Goal: Obtain resource: Obtain resource

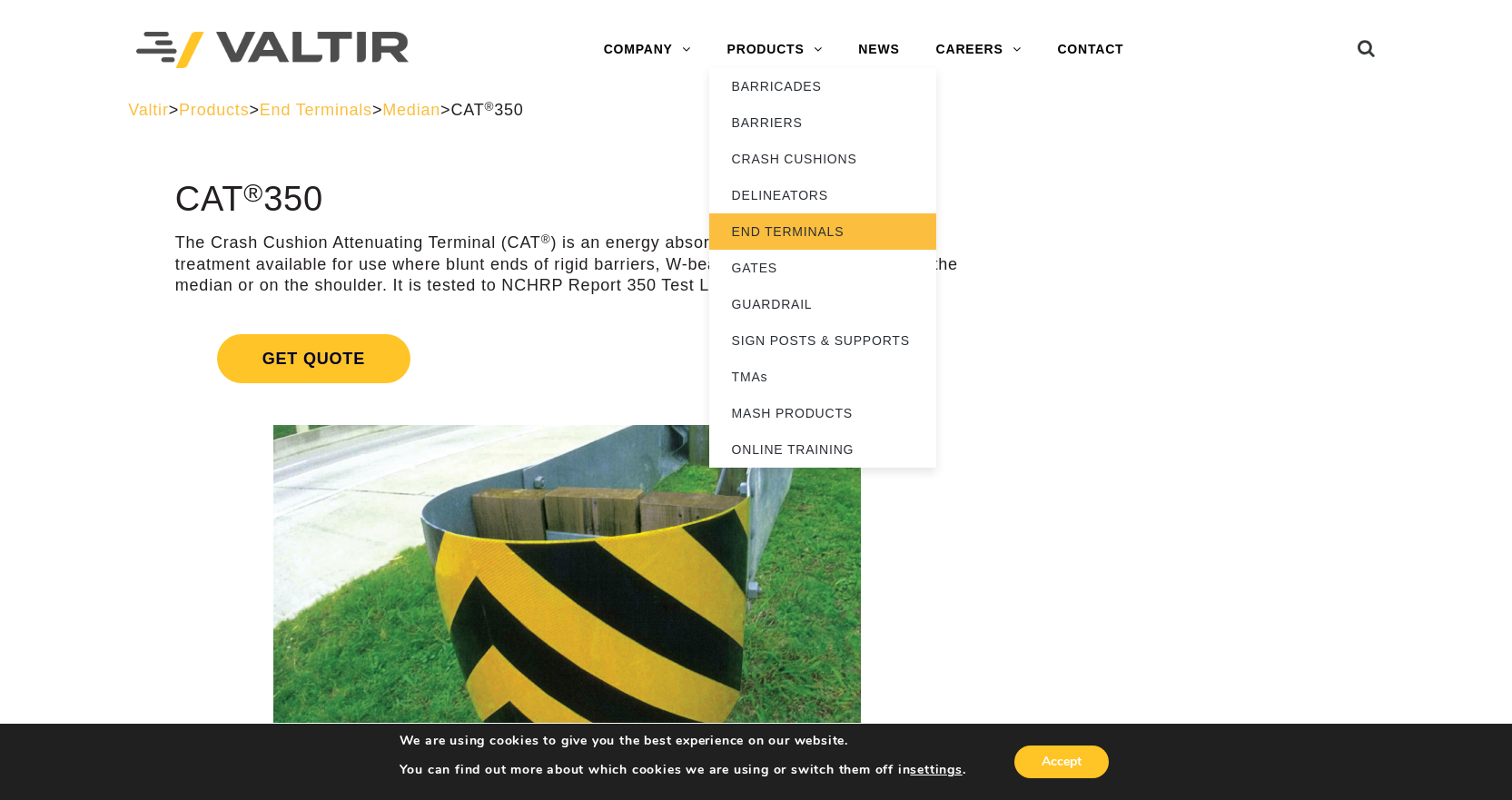
click at [793, 218] on link "END TERMINALS" at bounding box center [822, 231] width 227 height 36
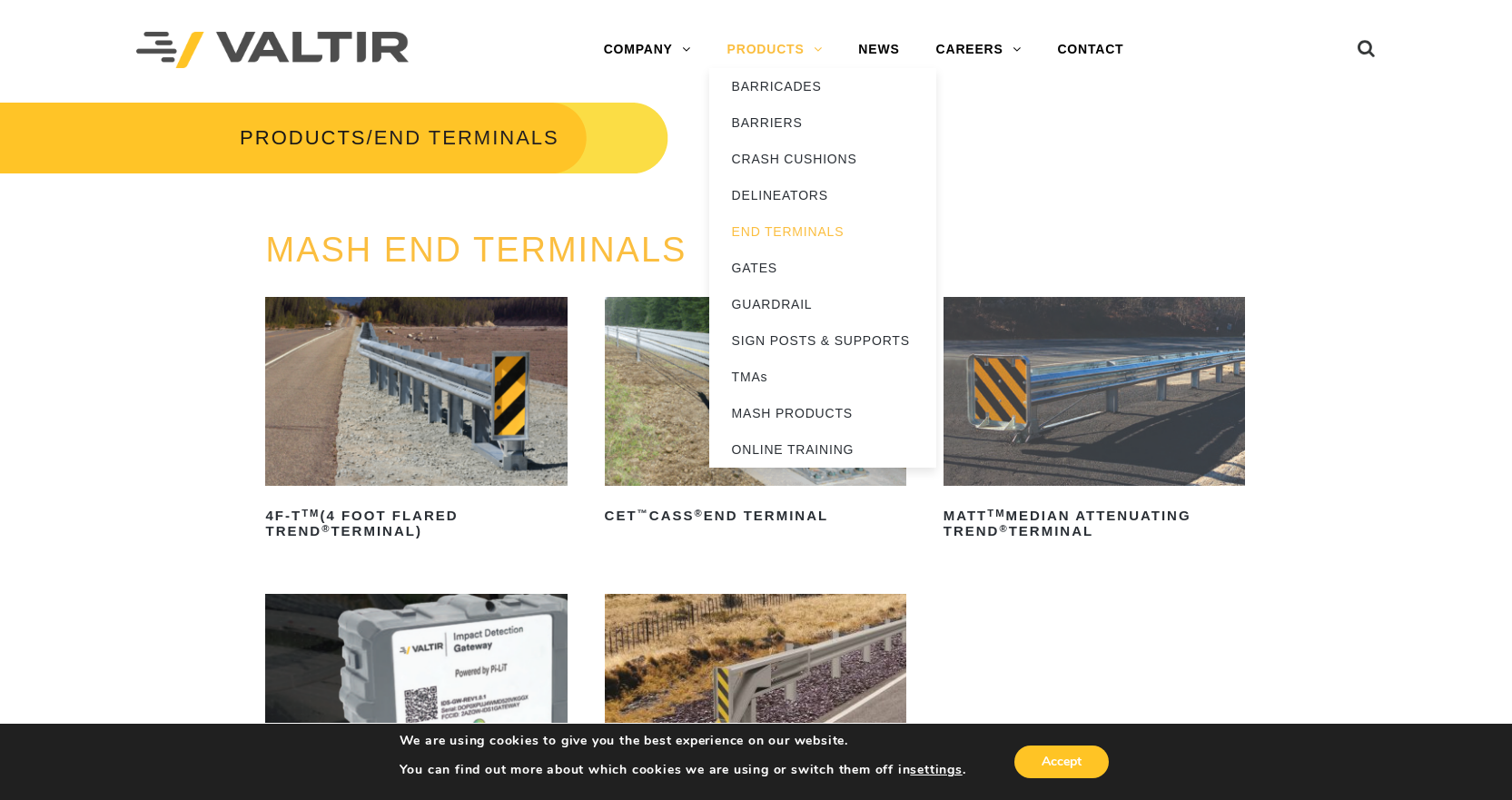
click at [791, 51] on link "PRODUCTS" at bounding box center [775, 50] width 132 height 36
click at [753, 123] on link "BARRIERS" at bounding box center [822, 122] width 227 height 36
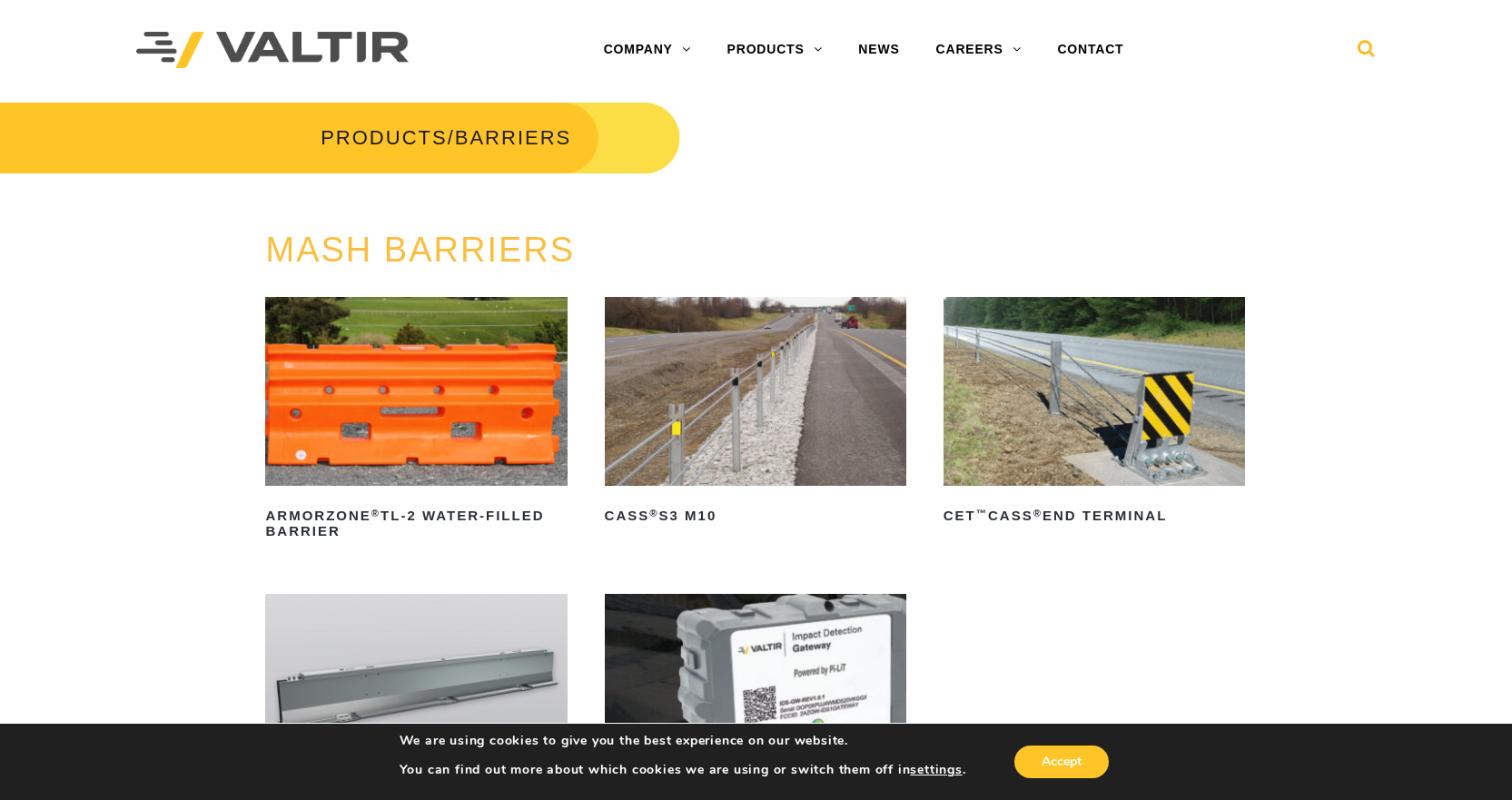
click at [1369, 47] on icon at bounding box center [1366, 53] width 19 height 27
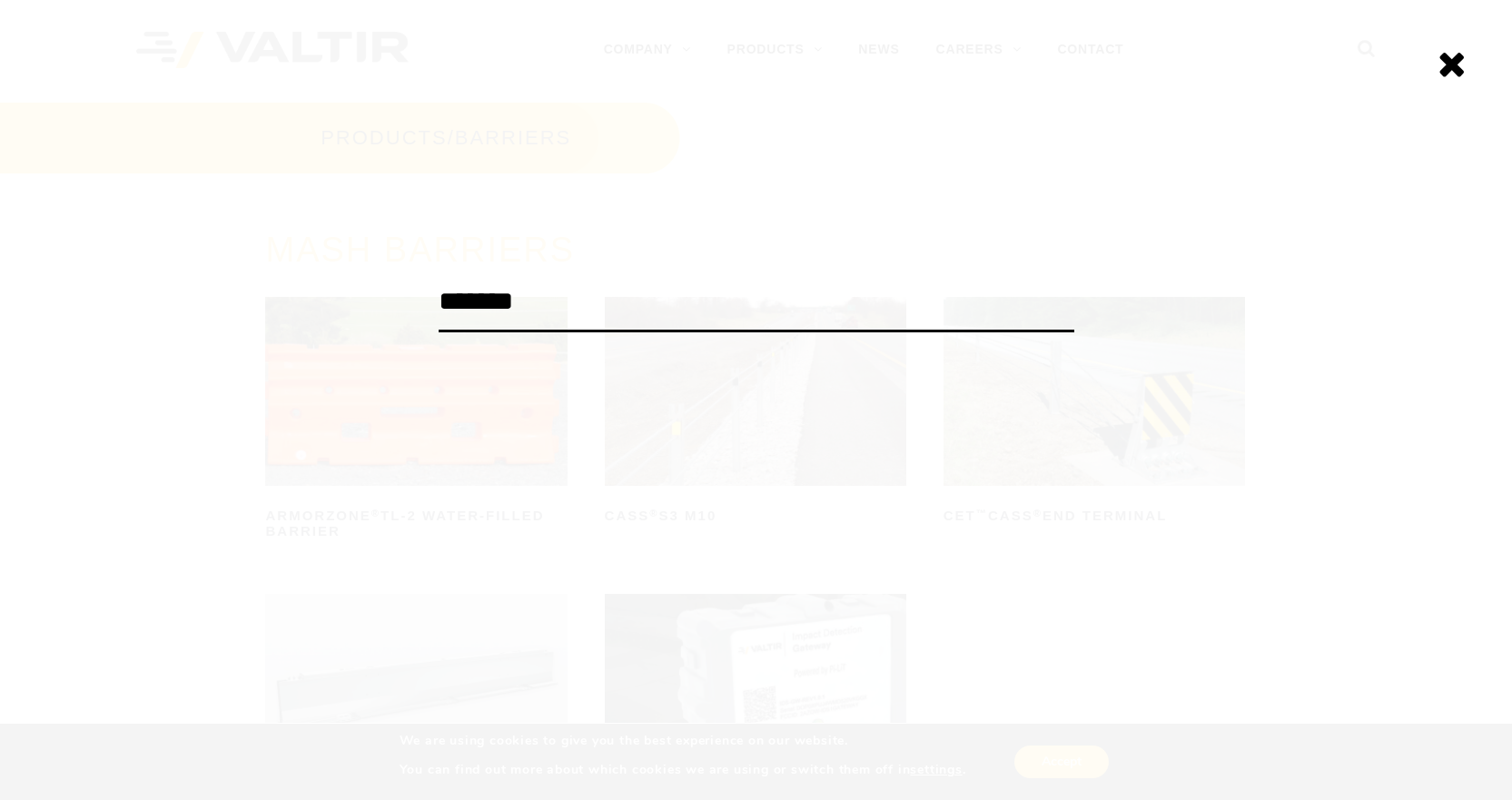
type input "*******"
click input "******" at bounding box center [0, 0] width 0 height 0
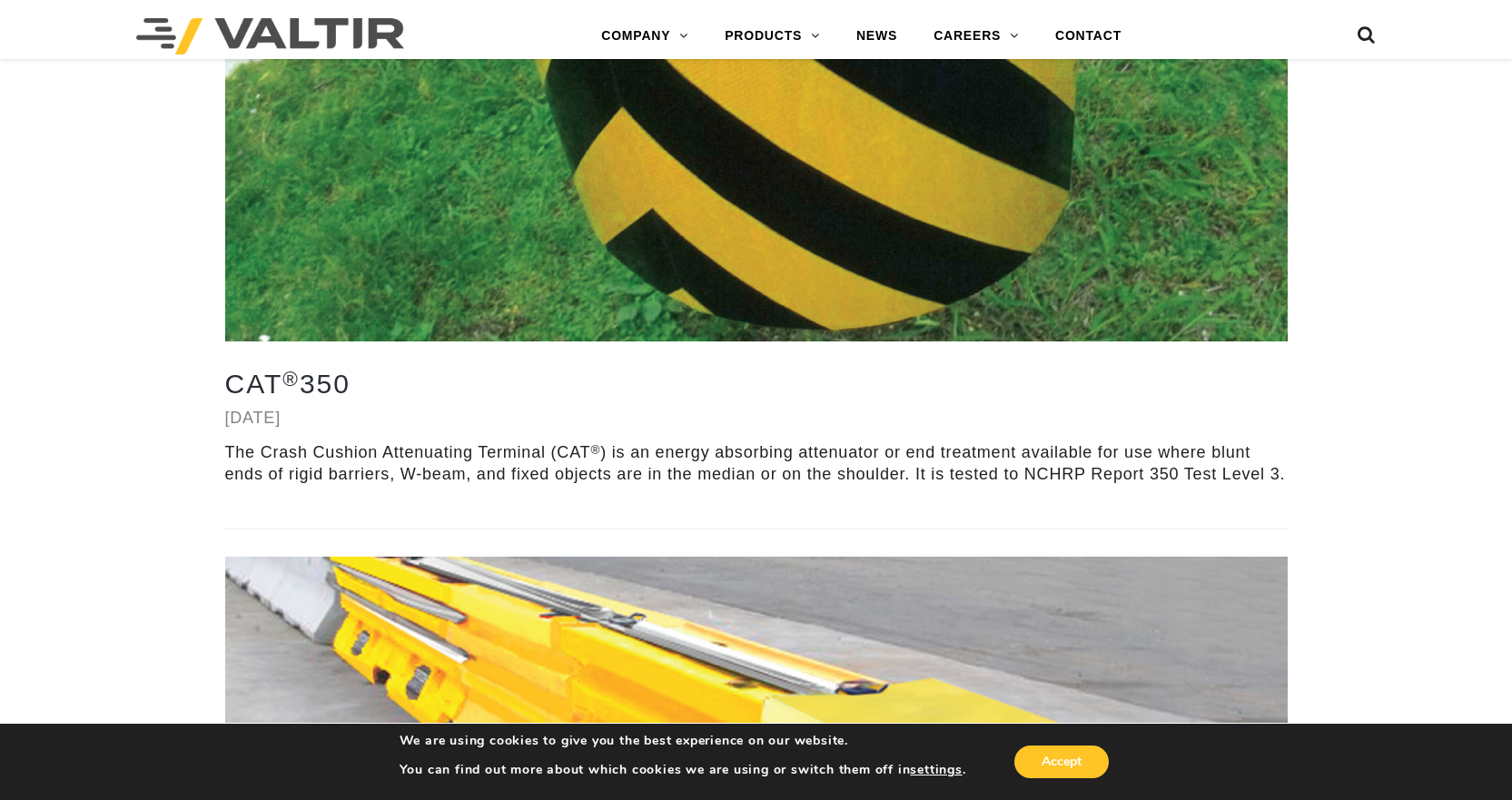
scroll to position [545, 0]
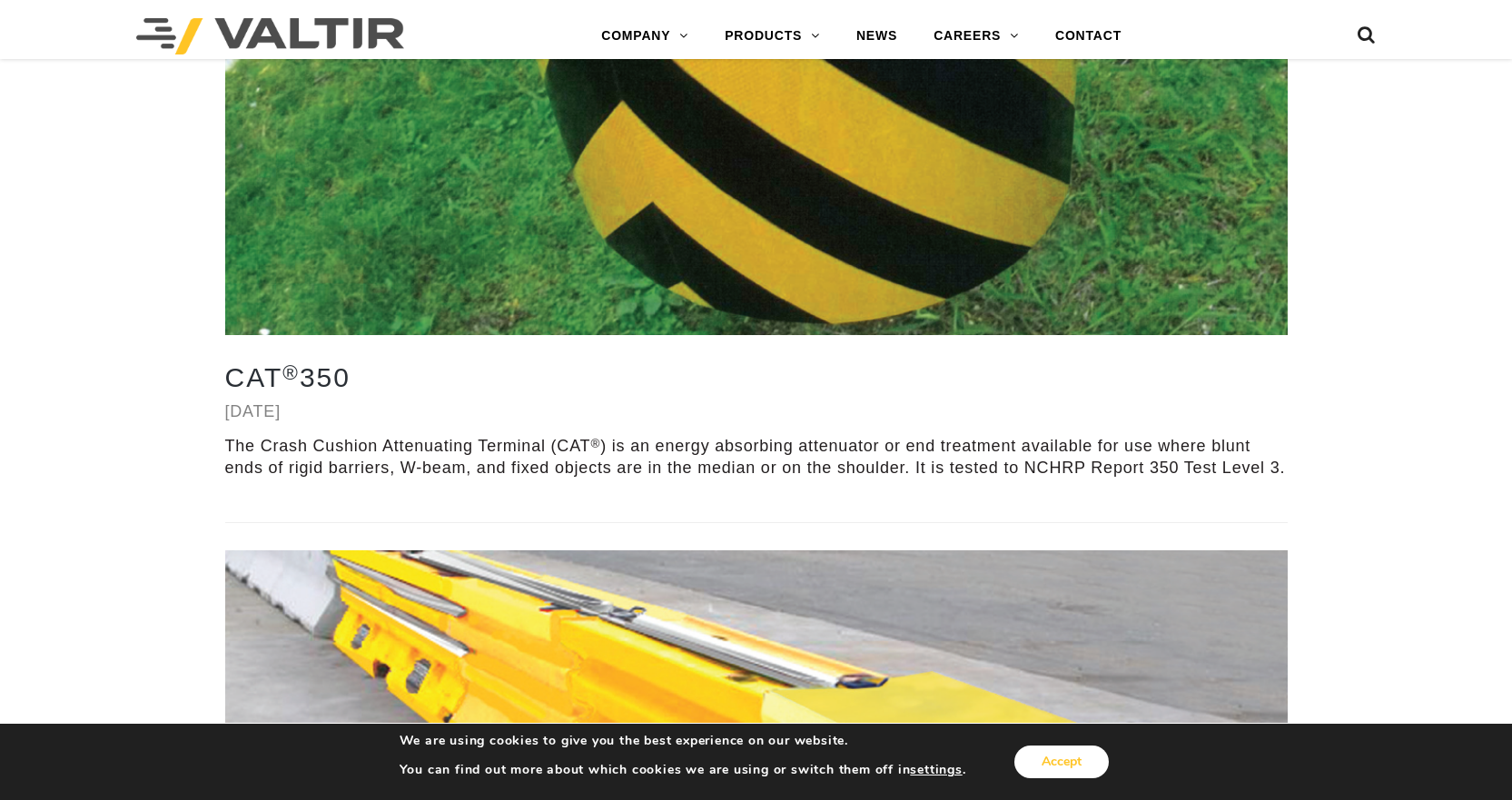
click at [1050, 753] on button "Accept" at bounding box center [1061, 761] width 95 height 32
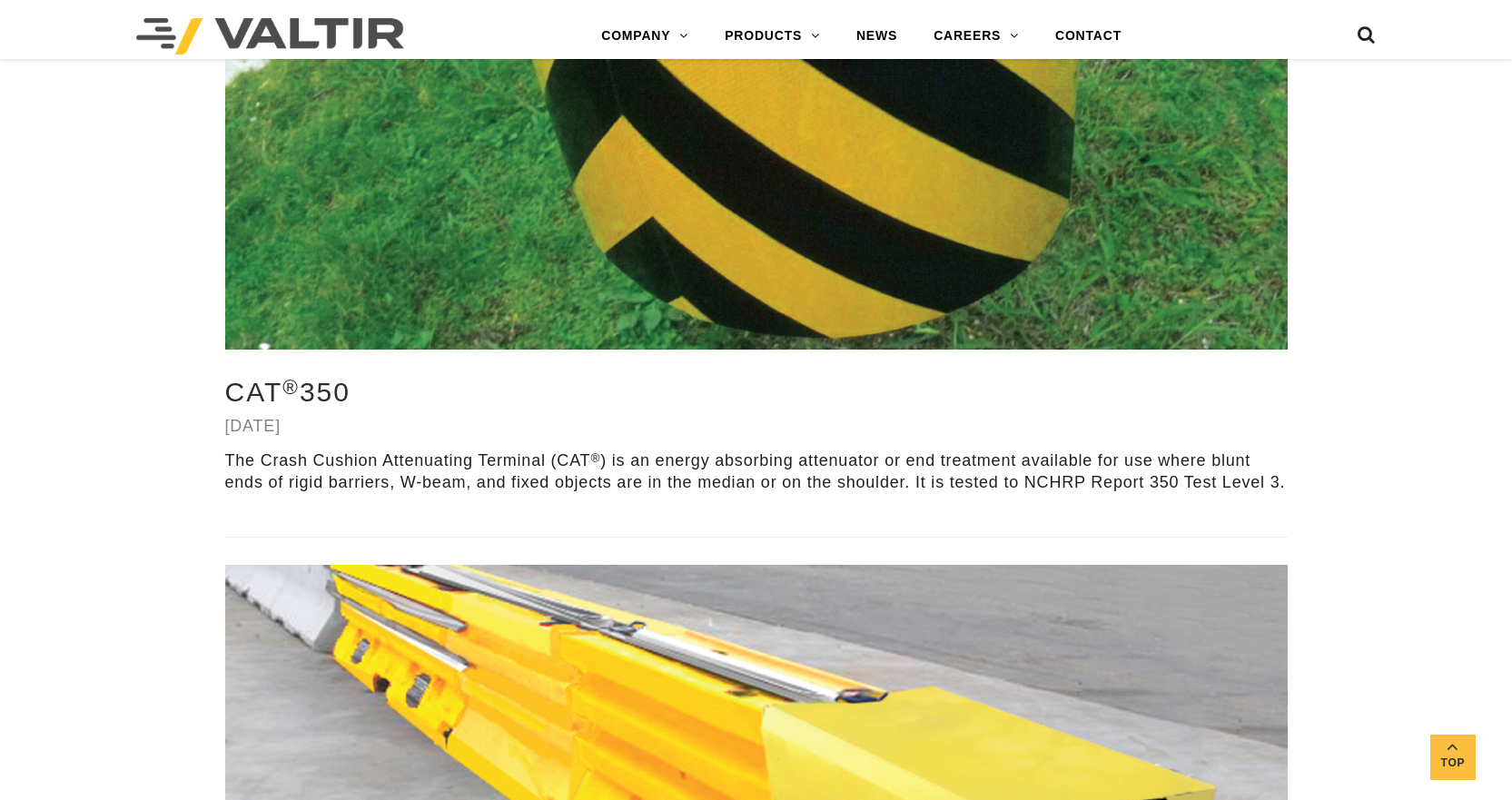
scroll to position [100, 0]
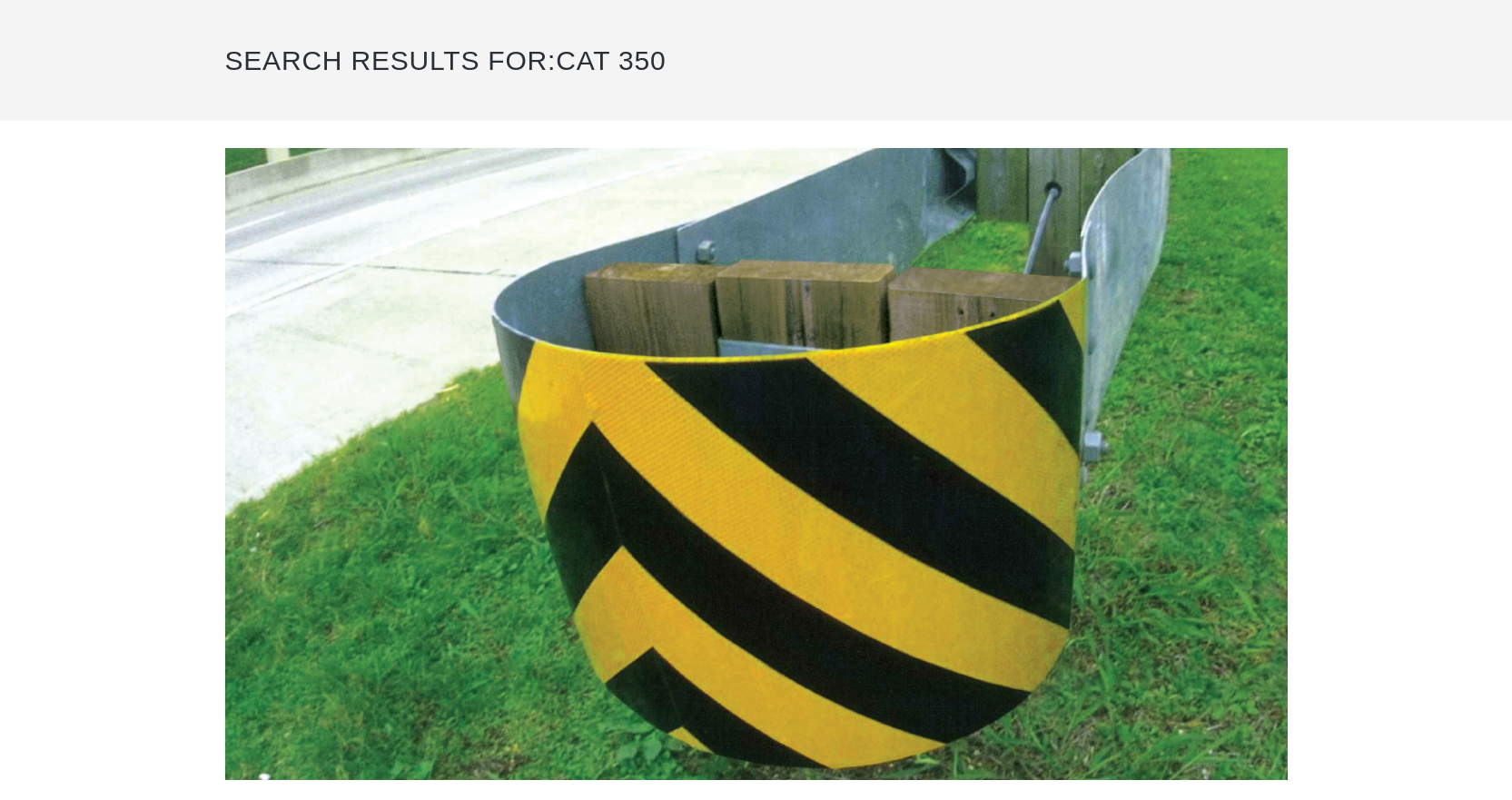
click at [693, 333] on img at bounding box center [757, 464] width 1063 height 632
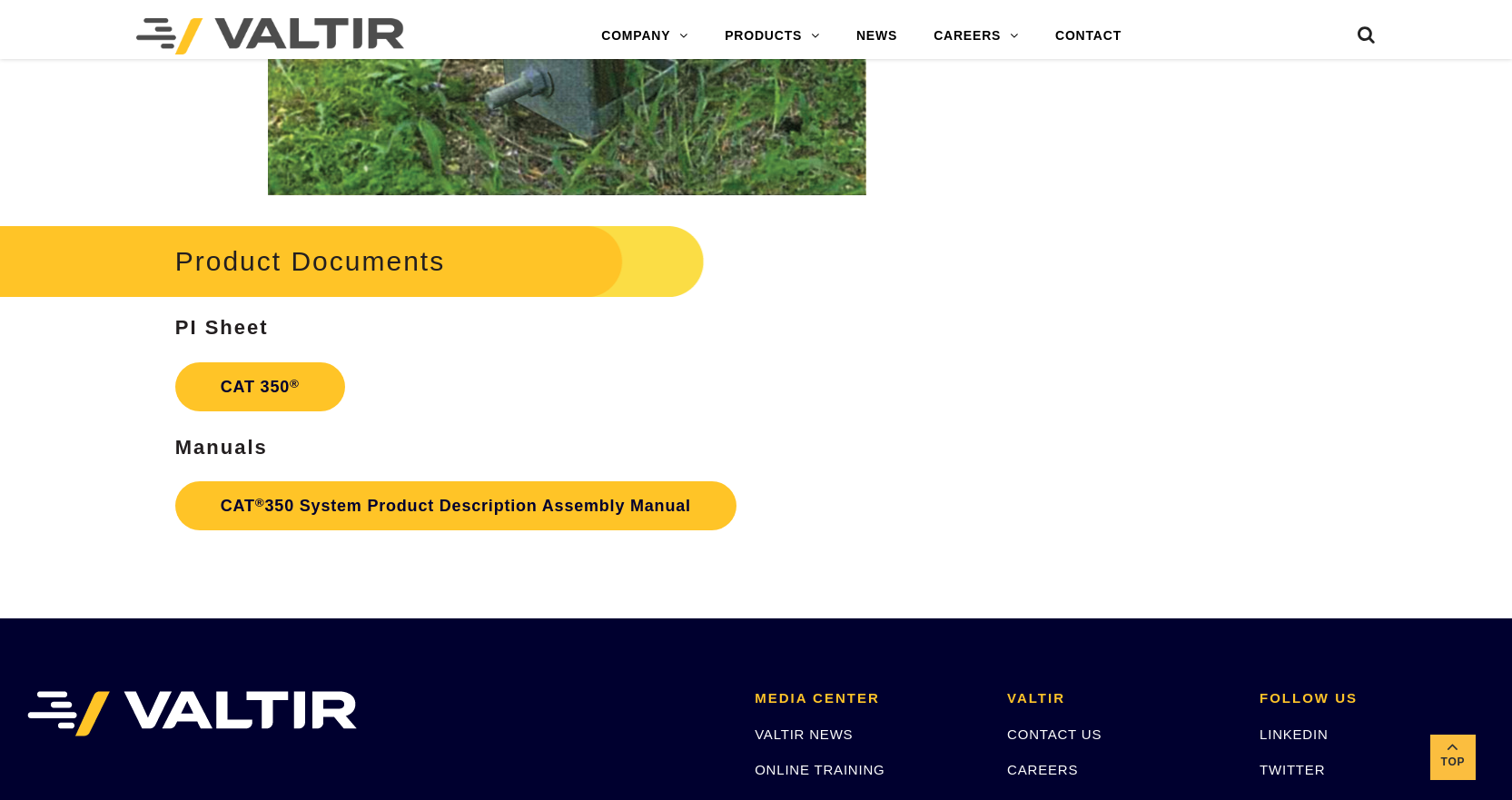
scroll to position [3359, 0]
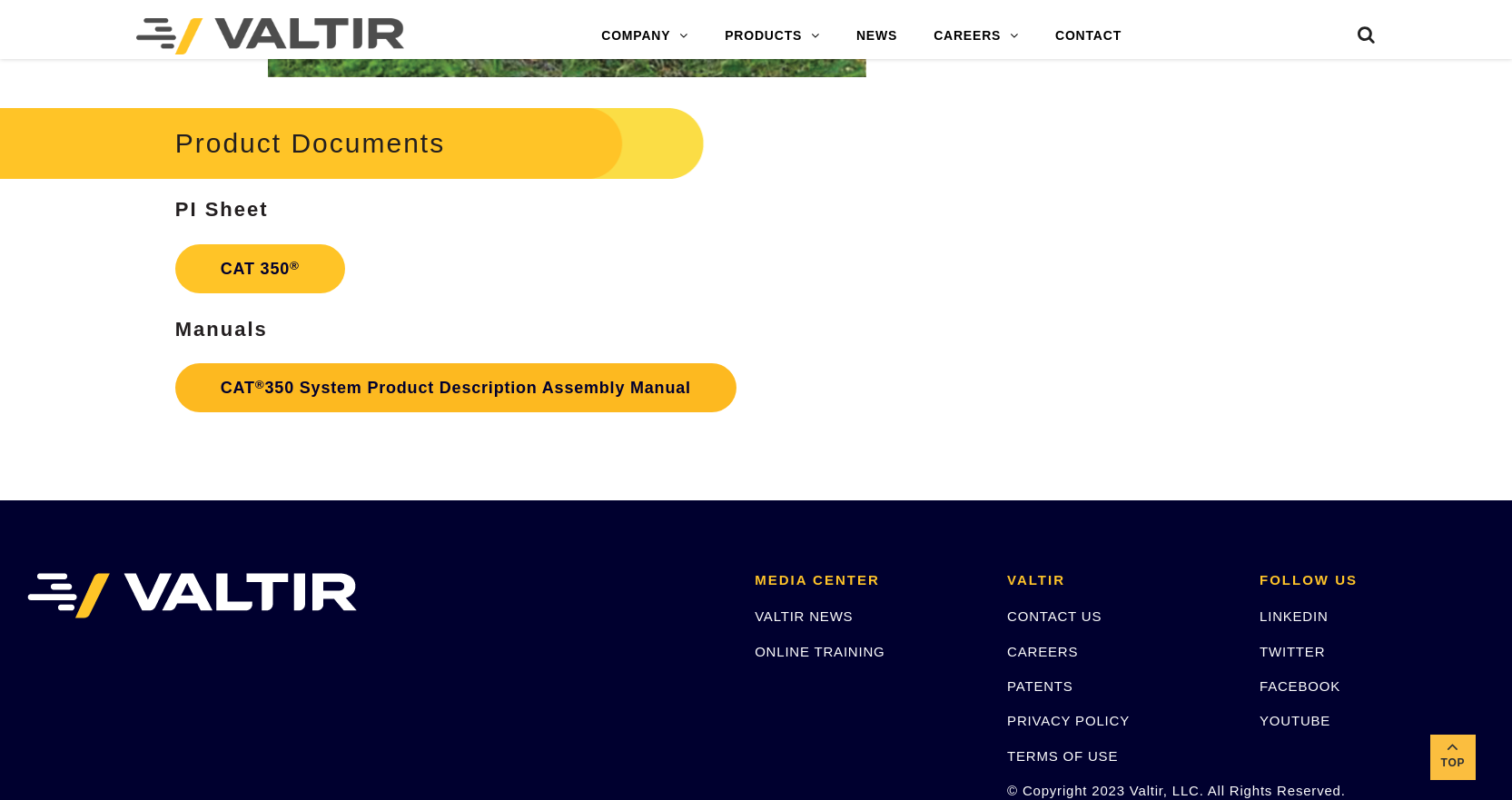
click at [387, 386] on link "CAT ® 350 System Product Description Assembly Manual" at bounding box center [455, 388] width 561 height 49
